Goal: Task Accomplishment & Management: Manage account settings

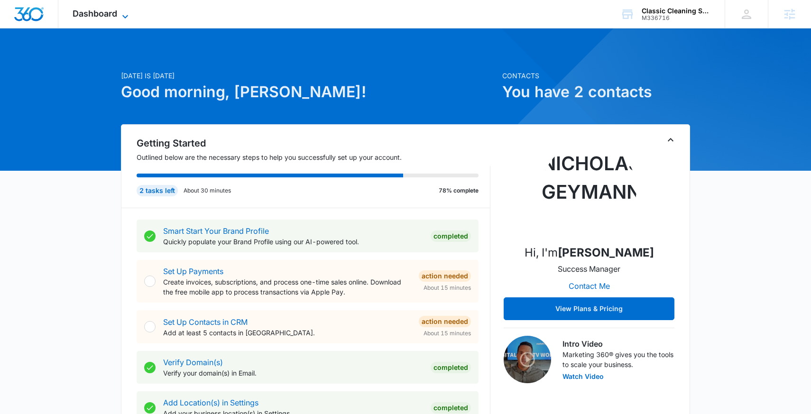
click at [107, 16] on span "Dashboard" at bounding box center [95, 14] width 45 height 10
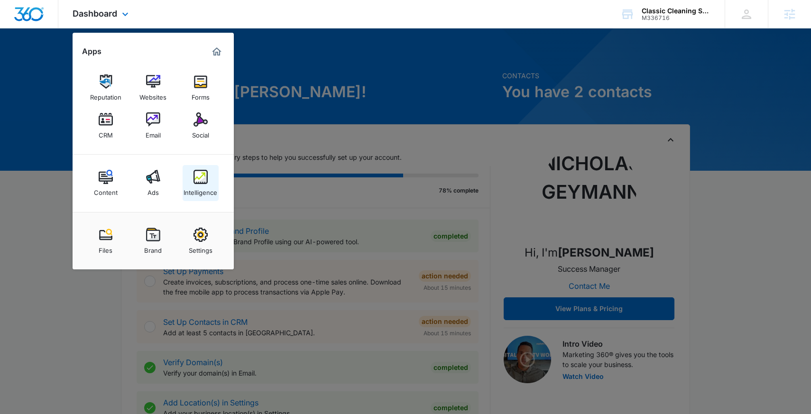
click at [202, 192] on div "Intelligence" at bounding box center [201, 190] width 34 height 12
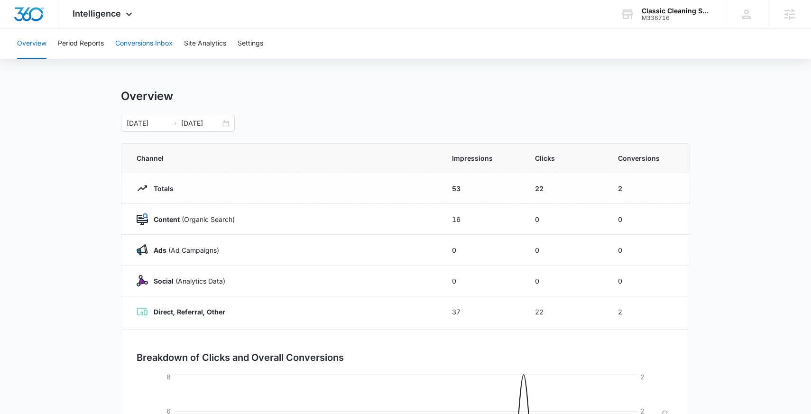
click at [150, 46] on button "Conversions Inbox" at bounding box center [143, 43] width 57 height 30
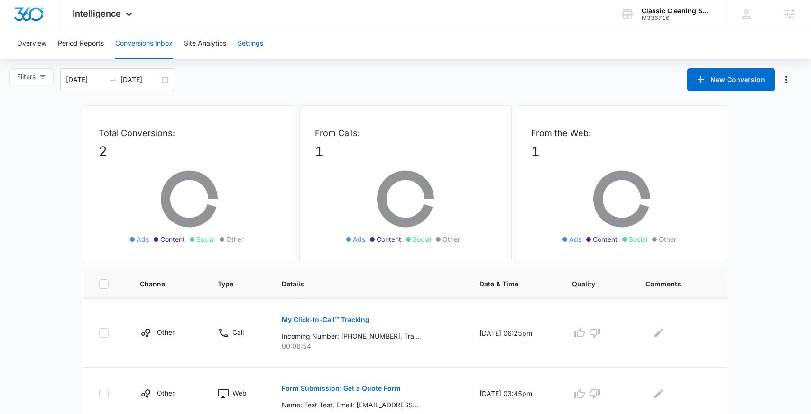
click at [251, 45] on button "Settings" at bounding box center [251, 43] width 26 height 30
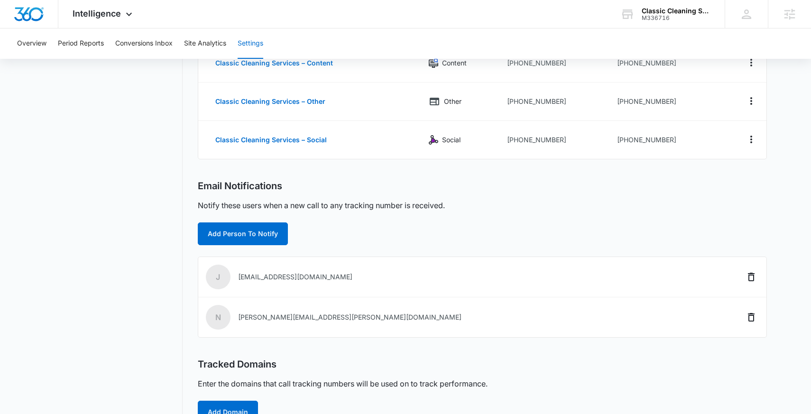
scroll to position [235, 0]
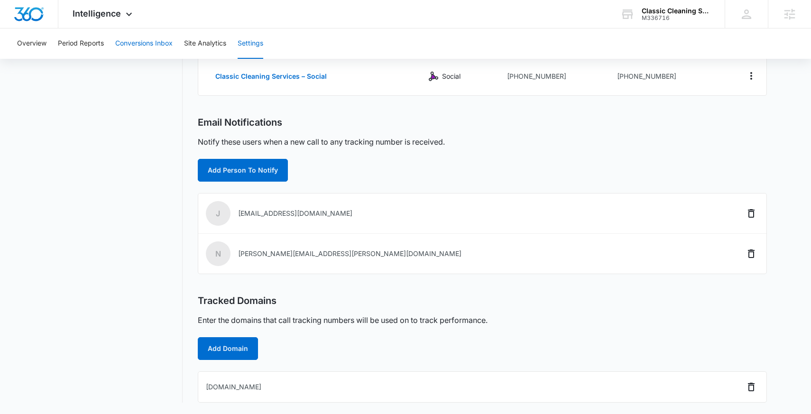
click at [149, 39] on button "Conversions Inbox" at bounding box center [143, 43] width 57 height 30
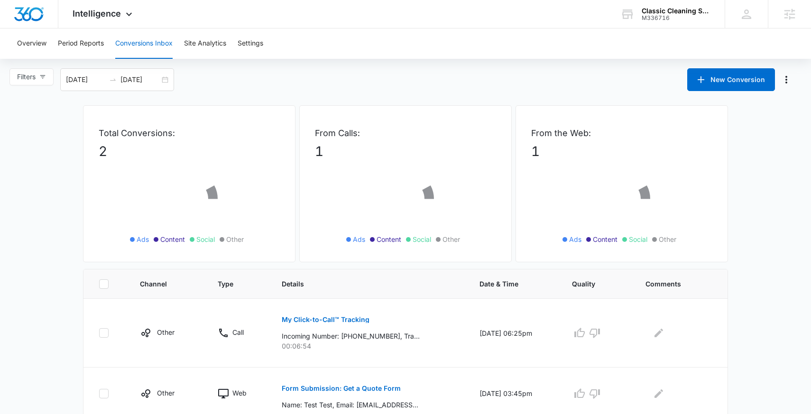
scroll to position [27, 0]
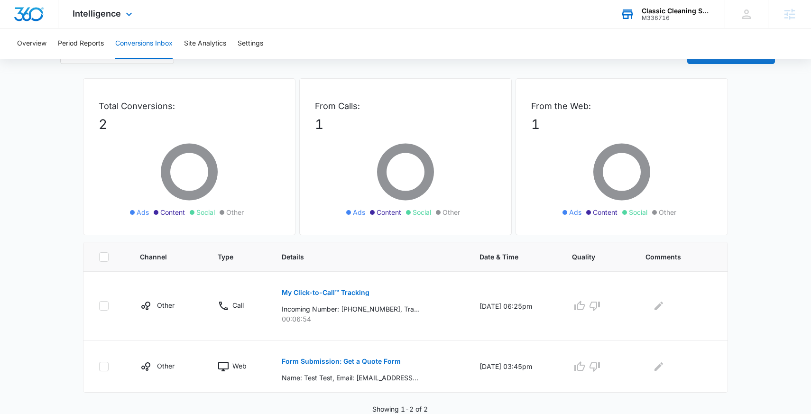
click at [684, 15] on div "M336716" at bounding box center [676, 18] width 69 height 7
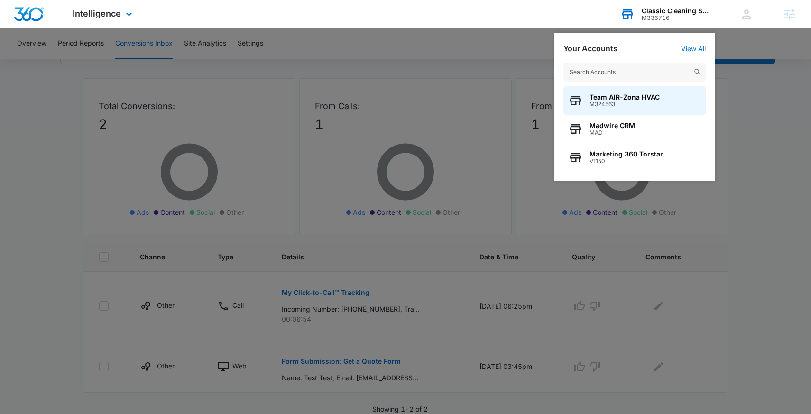
click at [697, 59] on div "Team AIR-Zona HVAC M324563 Madwire CRM MAD Marketing 360 Torstar V1150" at bounding box center [634, 117] width 161 height 128
click at [697, 49] on link "View All" at bounding box center [693, 49] width 25 height 8
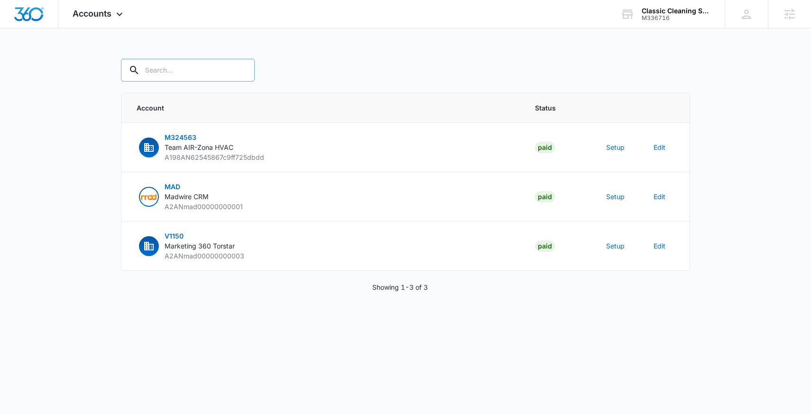
click at [203, 68] on input "text" at bounding box center [188, 70] width 134 height 23
paste input "M336716"
type input "M336716"
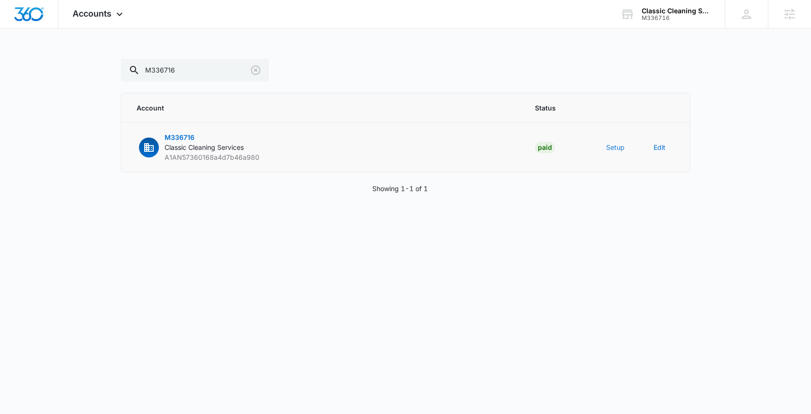
click at [610, 142] on button "Setup" at bounding box center [615, 147] width 18 height 10
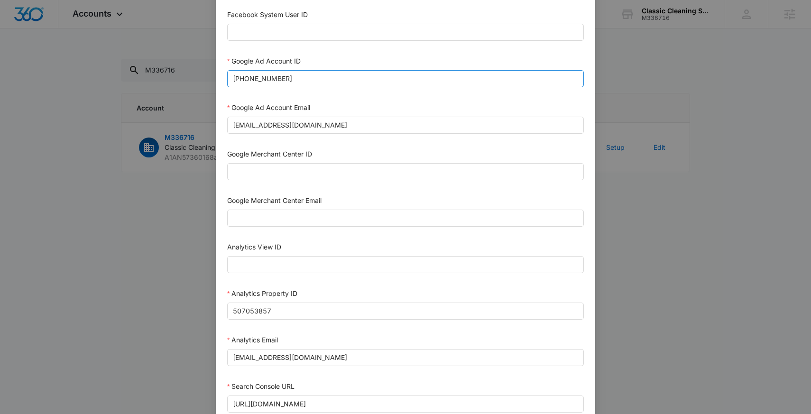
scroll to position [264, 0]
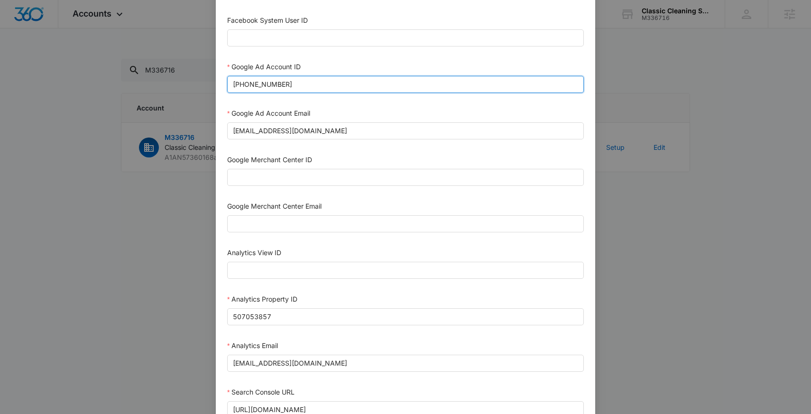
click at [310, 81] on input "523-857-9992" at bounding box center [405, 84] width 357 height 17
click at [598, 22] on div "Setup Account Bing Ad Account ID Bing Ad Account Email LinkedIn Ad Account ID L…" at bounding box center [405, 207] width 811 height 414
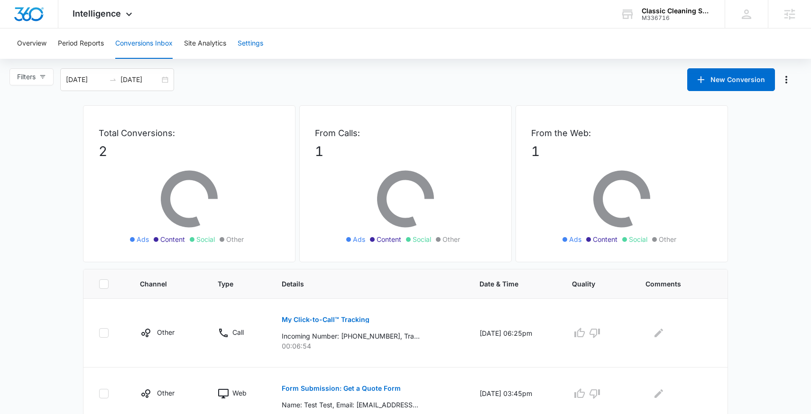
click at [248, 48] on button "Settings" at bounding box center [251, 43] width 26 height 30
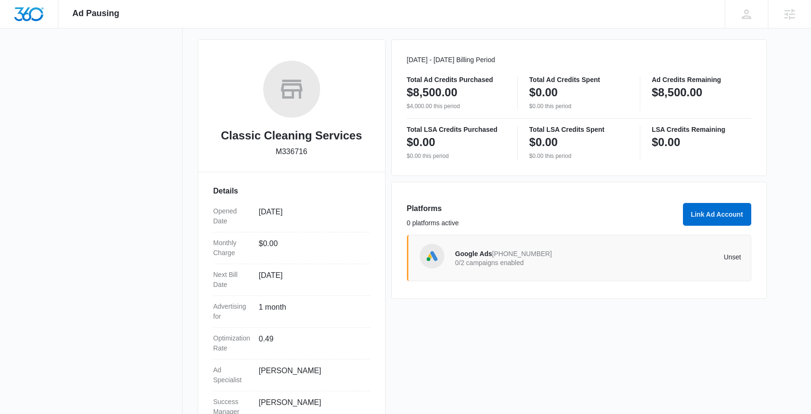
scroll to position [113, 0]
